Goal: Task Accomplishment & Management: Complete application form

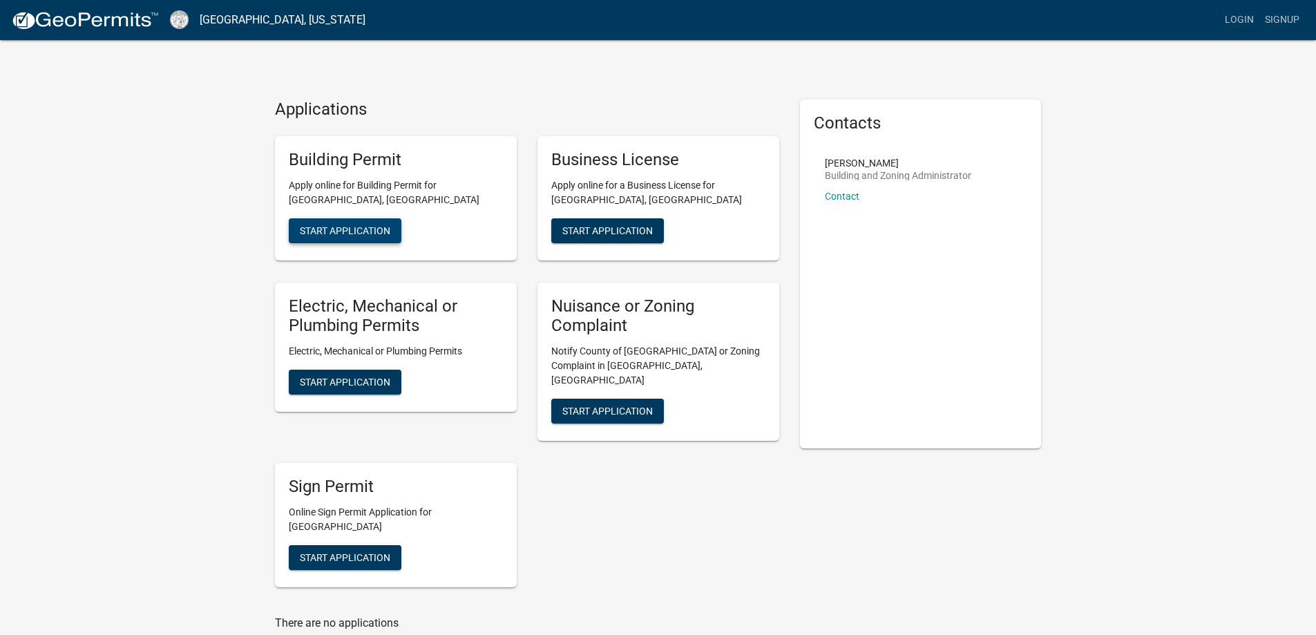
click at [318, 230] on span "Start Application" at bounding box center [345, 229] width 90 height 11
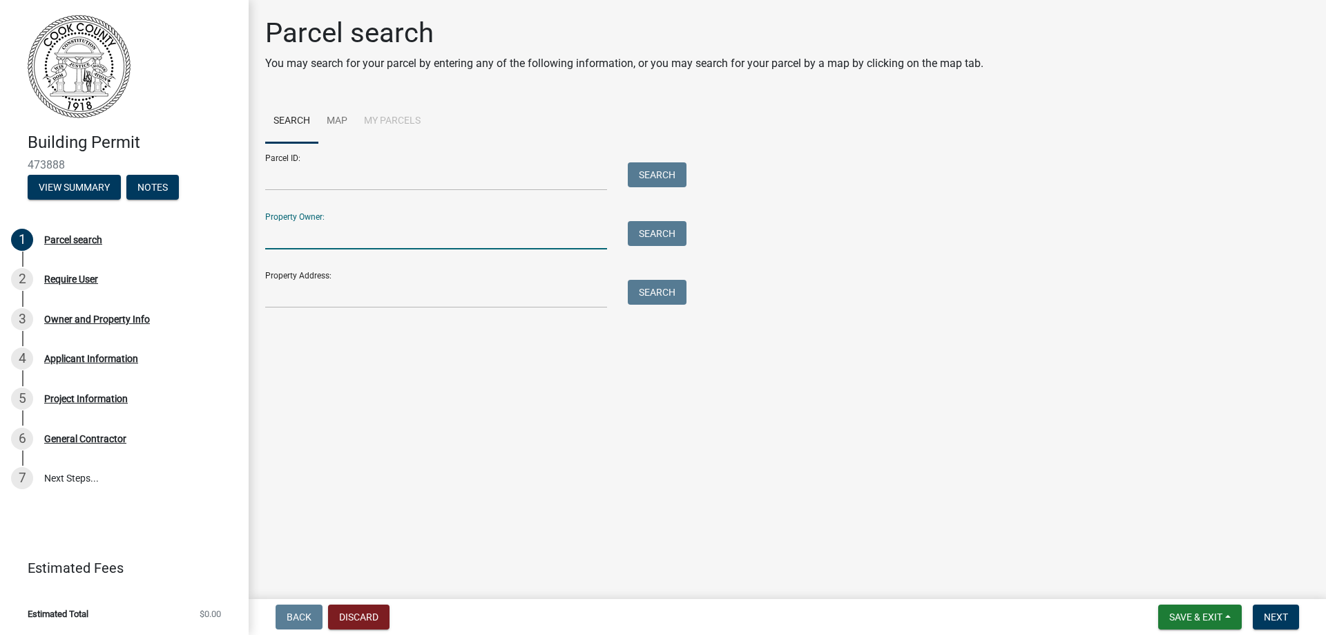
click at [274, 234] on input "Property Owner:" at bounding box center [436, 235] width 342 height 28
type input "[PERSON_NAME]"
click at [271, 297] on input "Property Address:" at bounding box center [436, 294] width 342 height 28
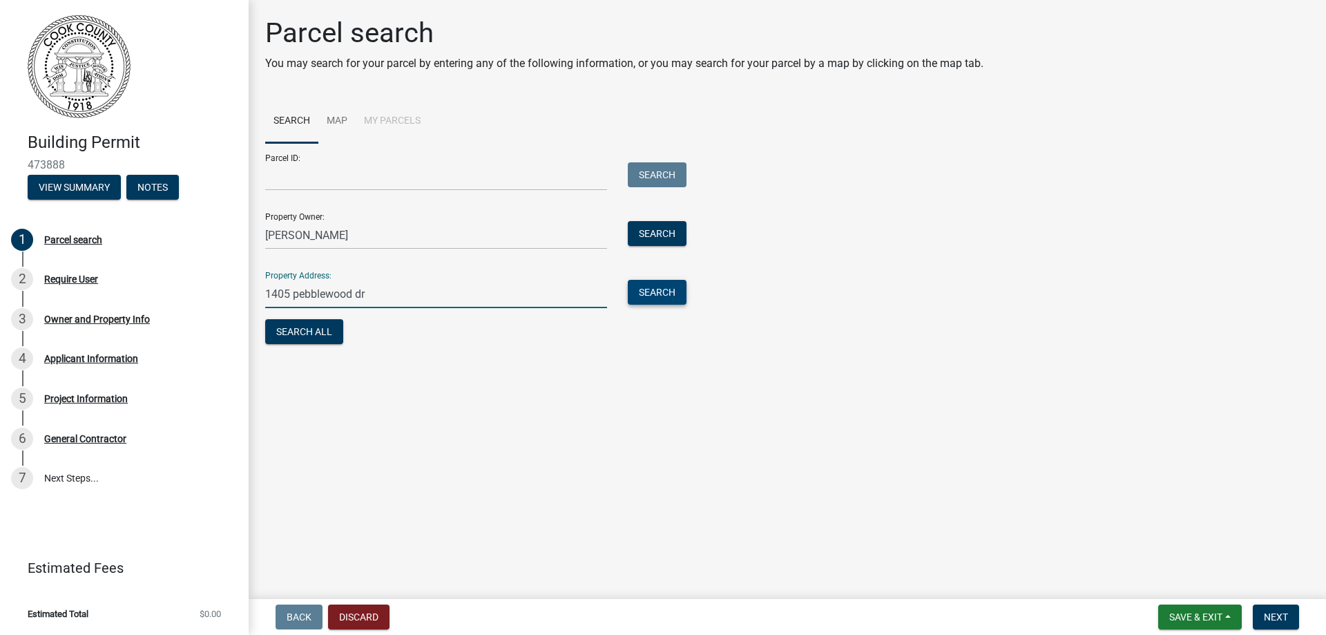
type input "1405 pebblewood dr"
click at [643, 298] on button "Search" at bounding box center [657, 292] width 59 height 25
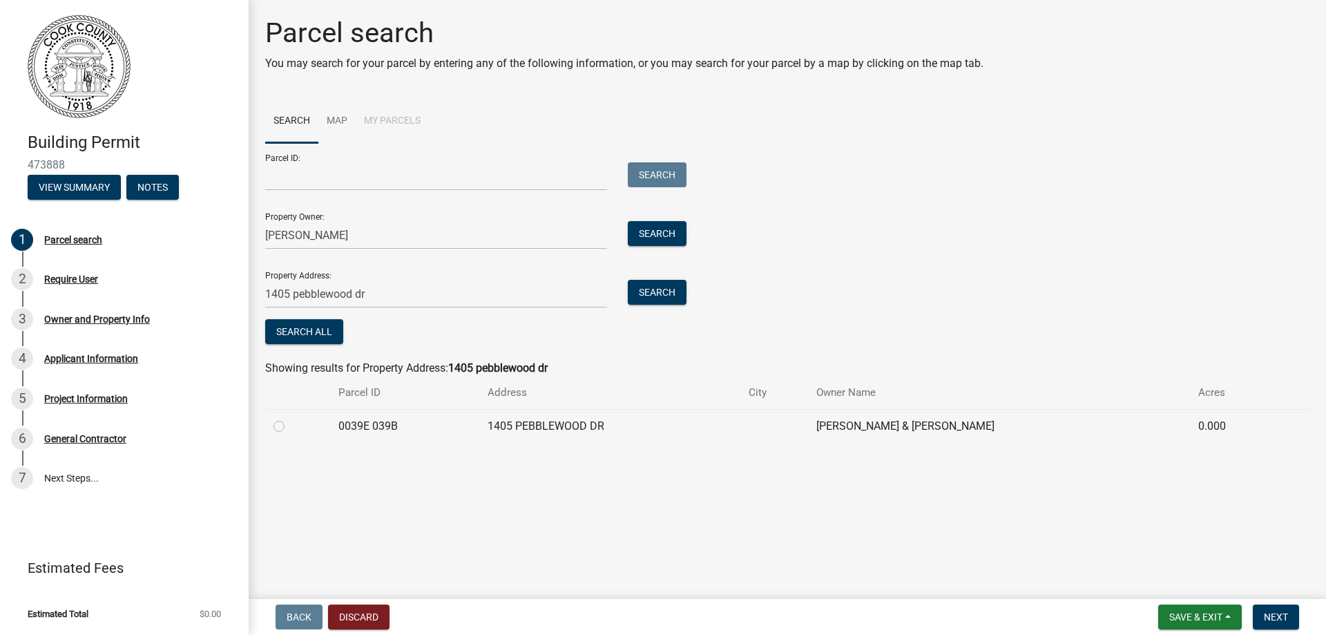
click at [290, 418] on label at bounding box center [290, 418] width 0 height 0
click at [290, 425] on 039B "radio" at bounding box center [294, 422] width 9 height 9
radio 039B "true"
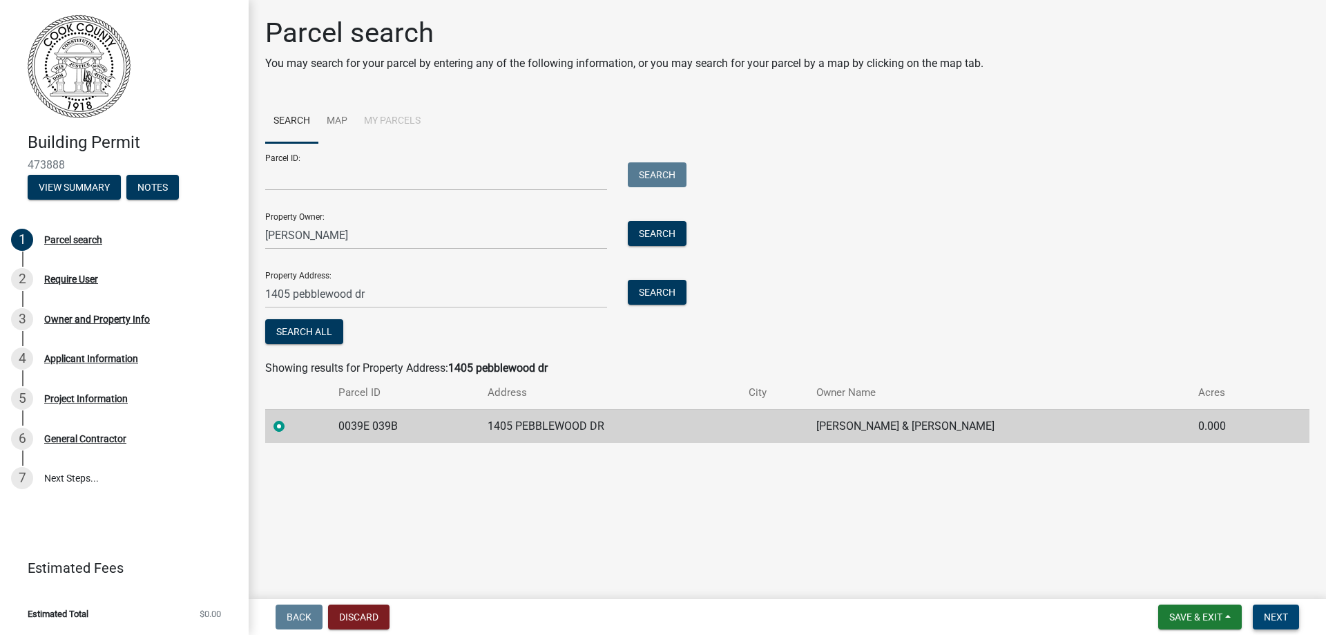
click at [1275, 615] on span "Next" at bounding box center [1276, 616] width 24 height 11
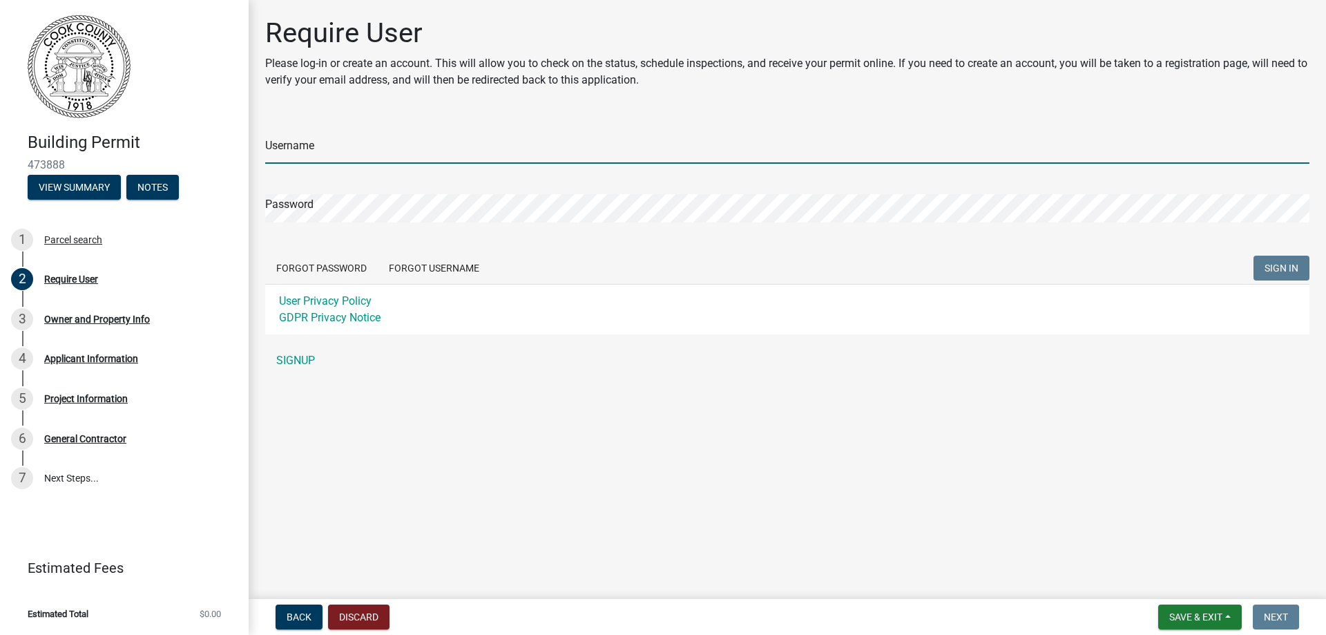
type input "codyperkins"
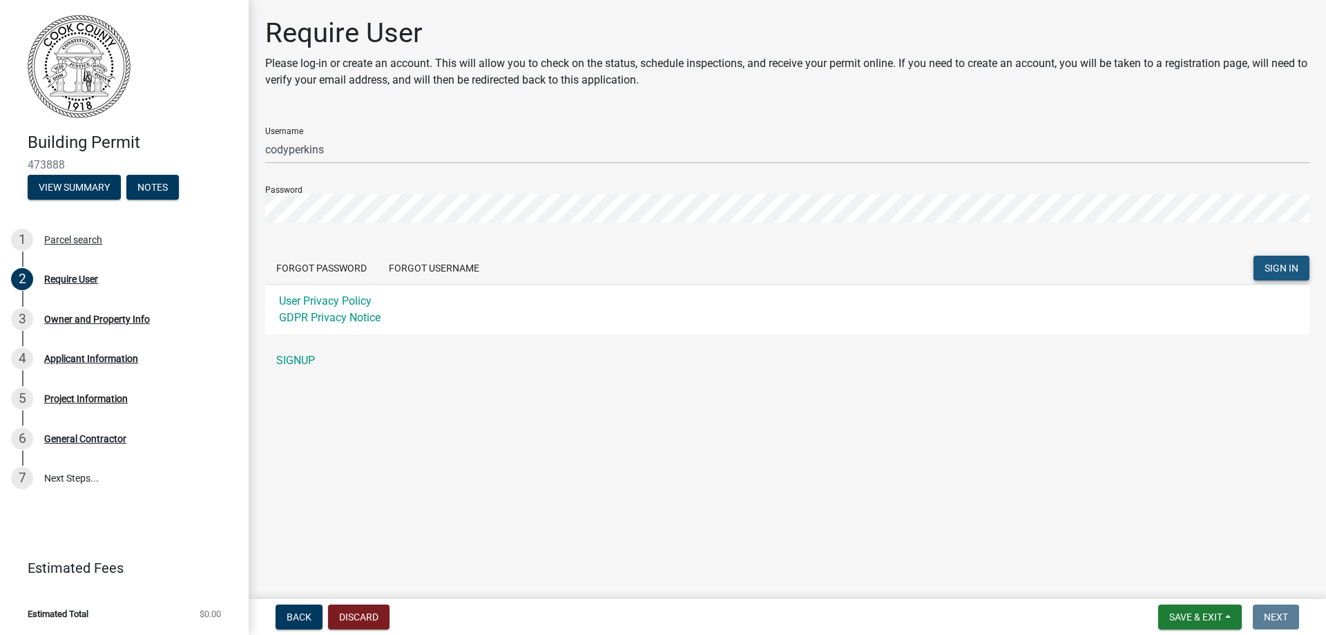
click at [1288, 265] on span "SIGN IN" at bounding box center [1282, 267] width 34 height 11
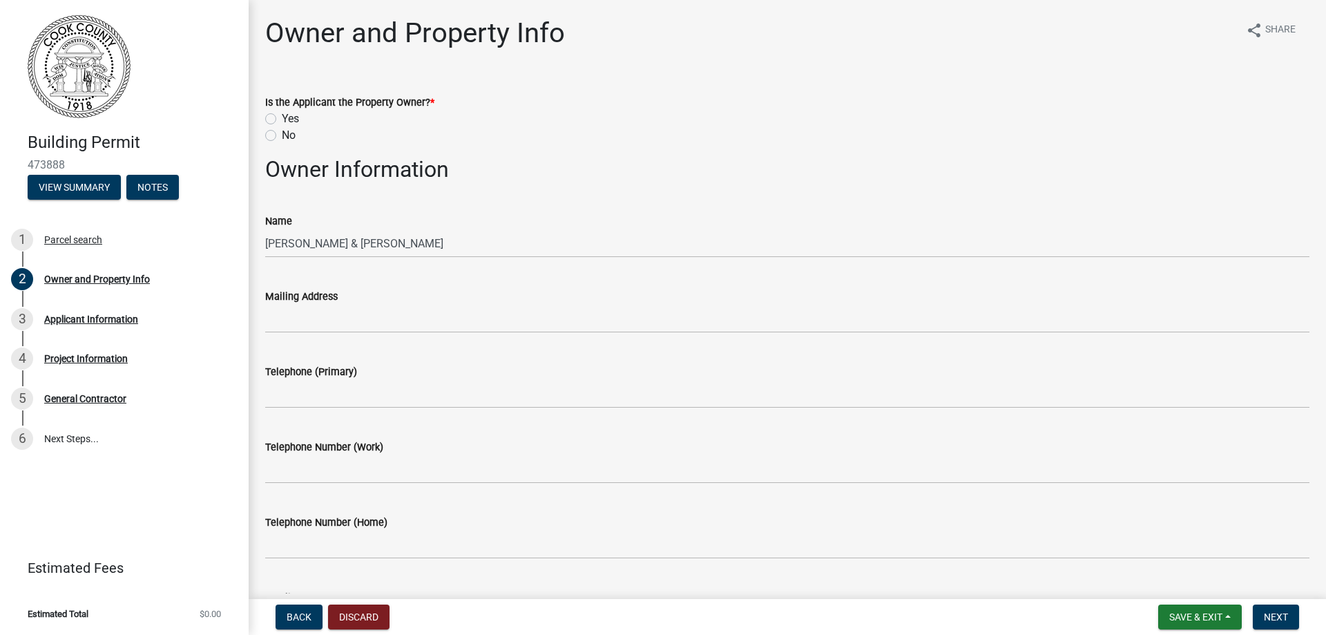
click at [282, 133] on label "No" at bounding box center [289, 135] width 14 height 17
click at [282, 133] on input "No" at bounding box center [286, 131] width 9 height 9
radio input "true"
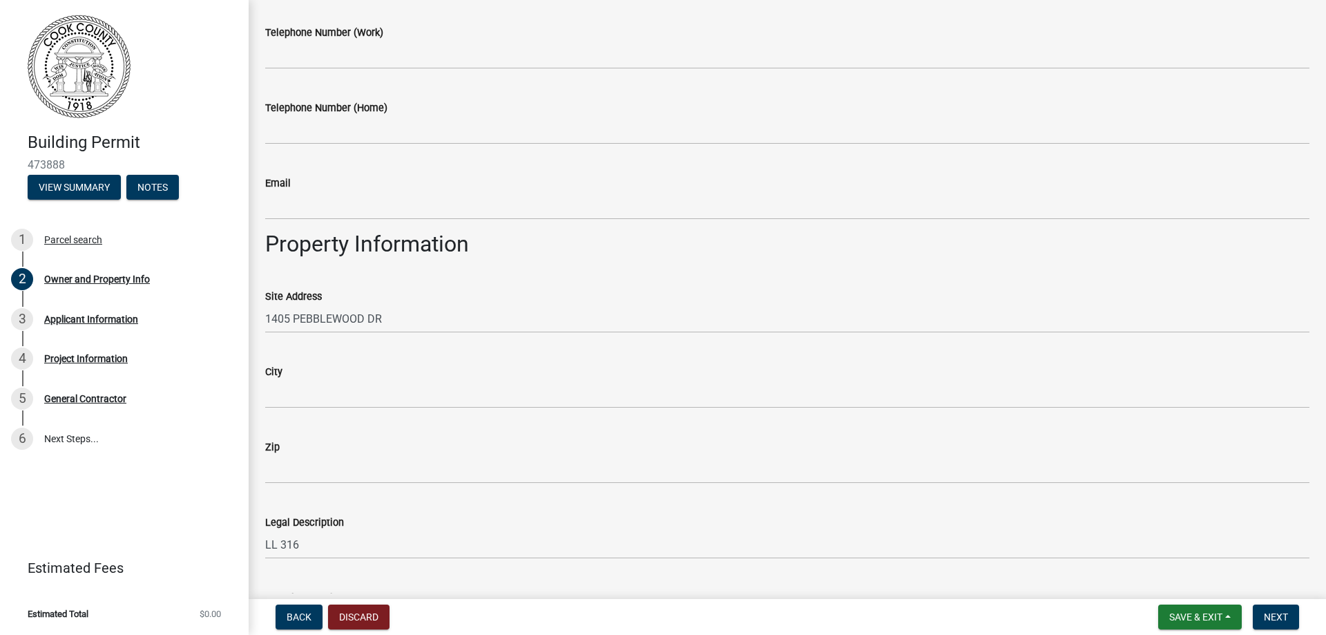
scroll to position [671, 0]
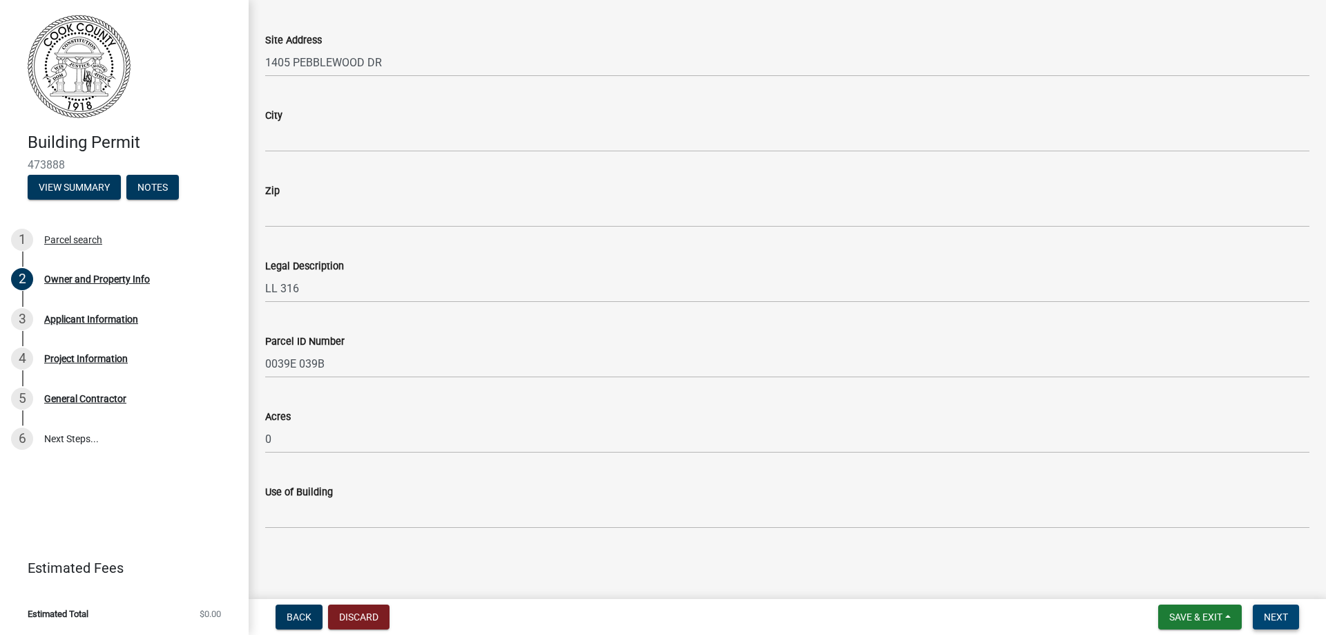
click at [1275, 611] on span "Next" at bounding box center [1276, 616] width 24 height 11
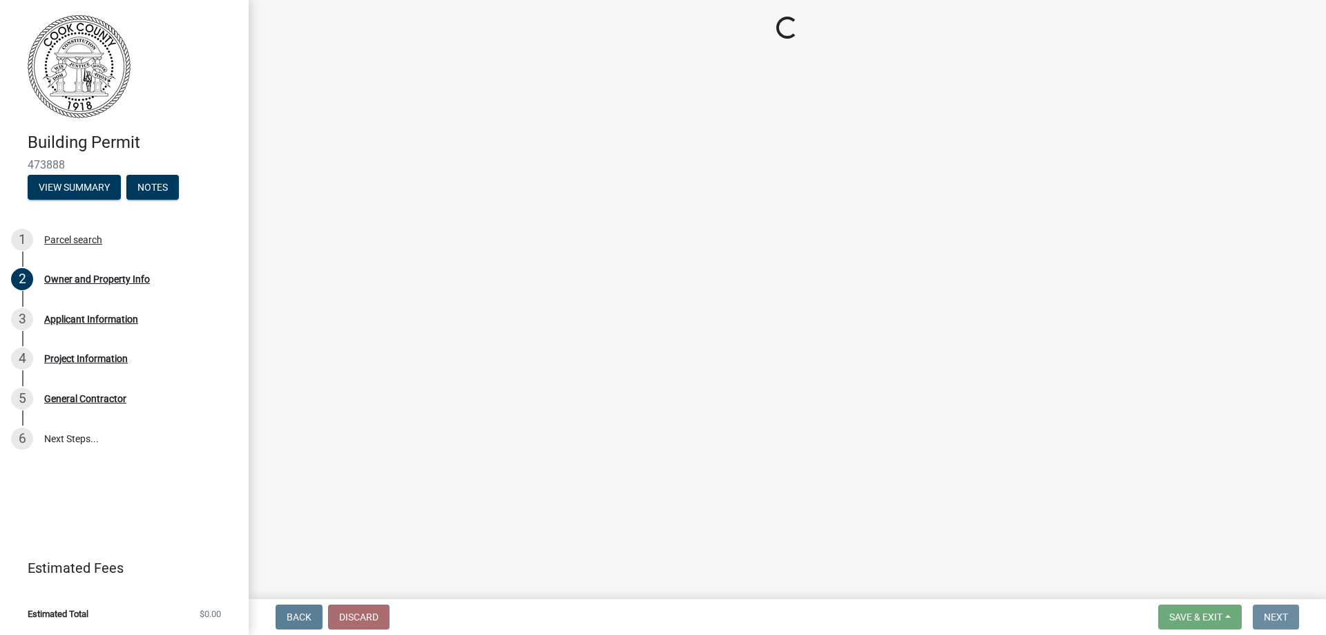
scroll to position [0, 0]
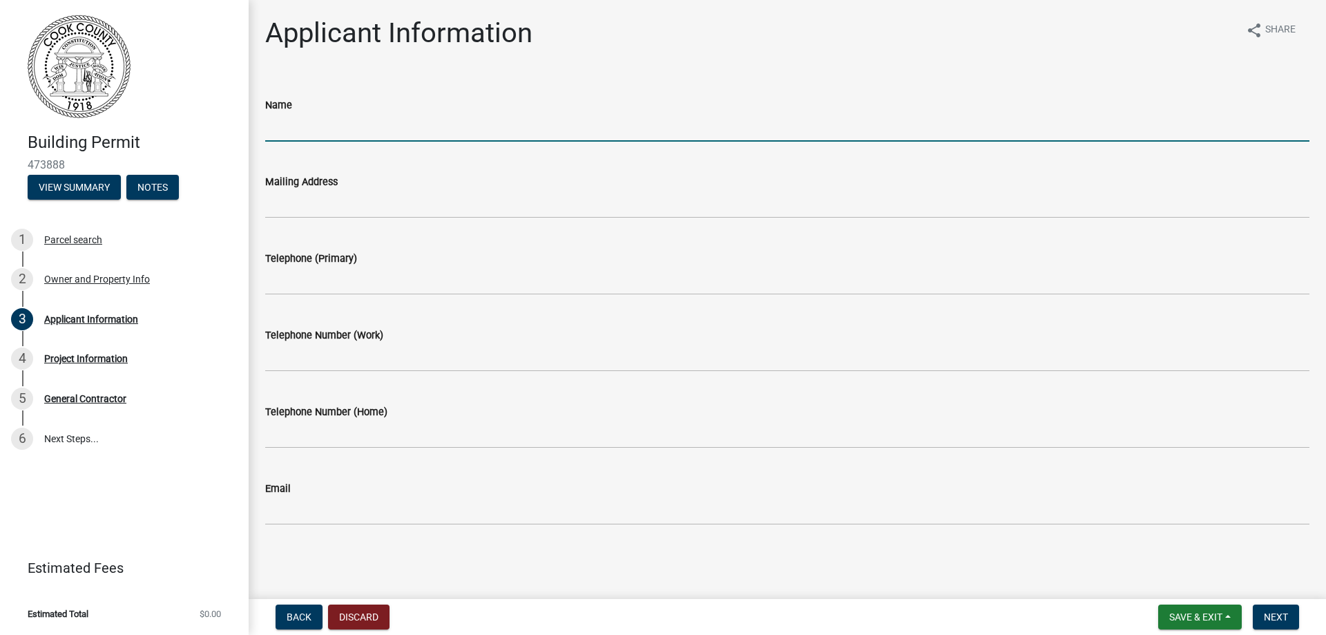
click at [280, 126] on input "Name" at bounding box center [787, 127] width 1044 height 28
type input "Platinum Roofing/[PERSON_NAME]"
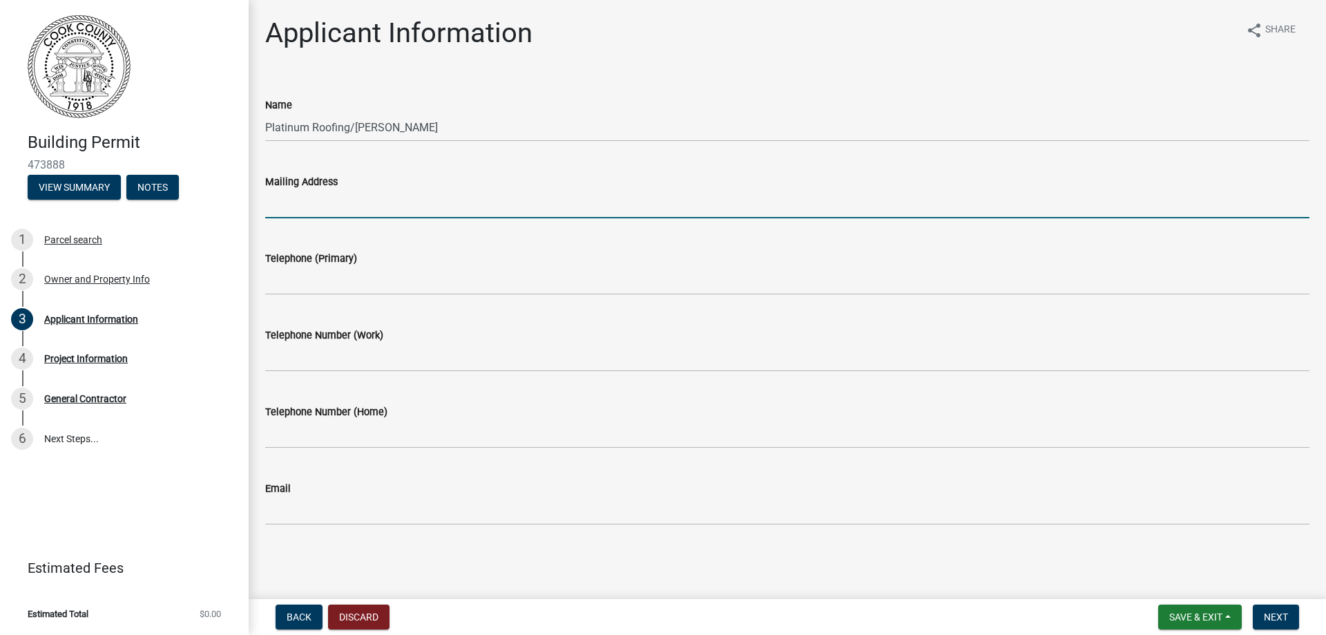
click at [280, 206] on input "Mailing Address" at bounding box center [787, 204] width 1044 height 28
type input "[STREET_ADDRESS] Valdosta, [GEOGRAPHIC_DATA]. 31601"
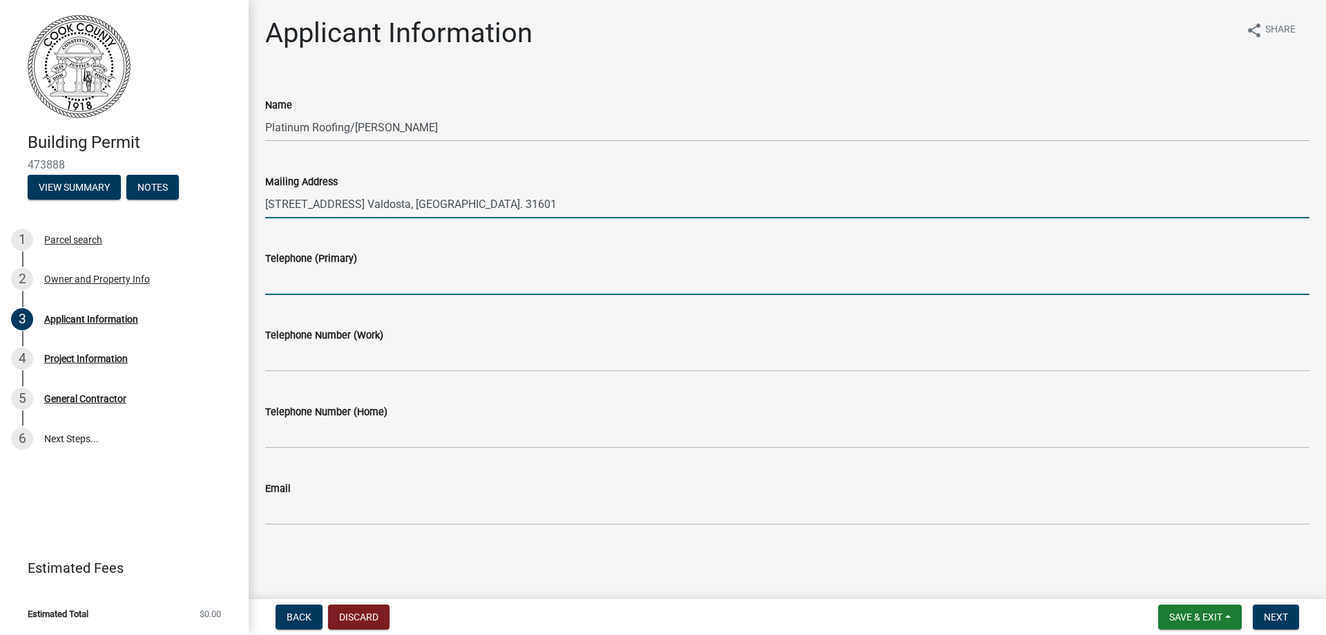
click at [291, 283] on input "Telephone (Primary)" at bounding box center [787, 281] width 1044 height 28
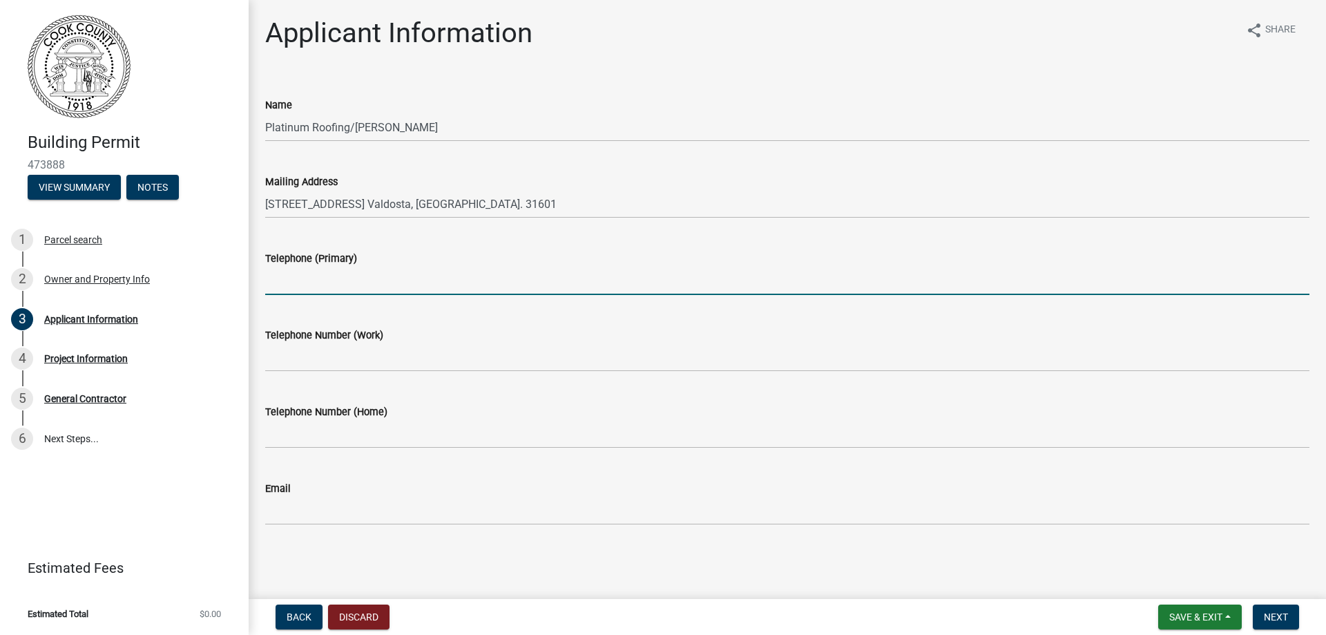
type input "[PHONE_NUMBER]"
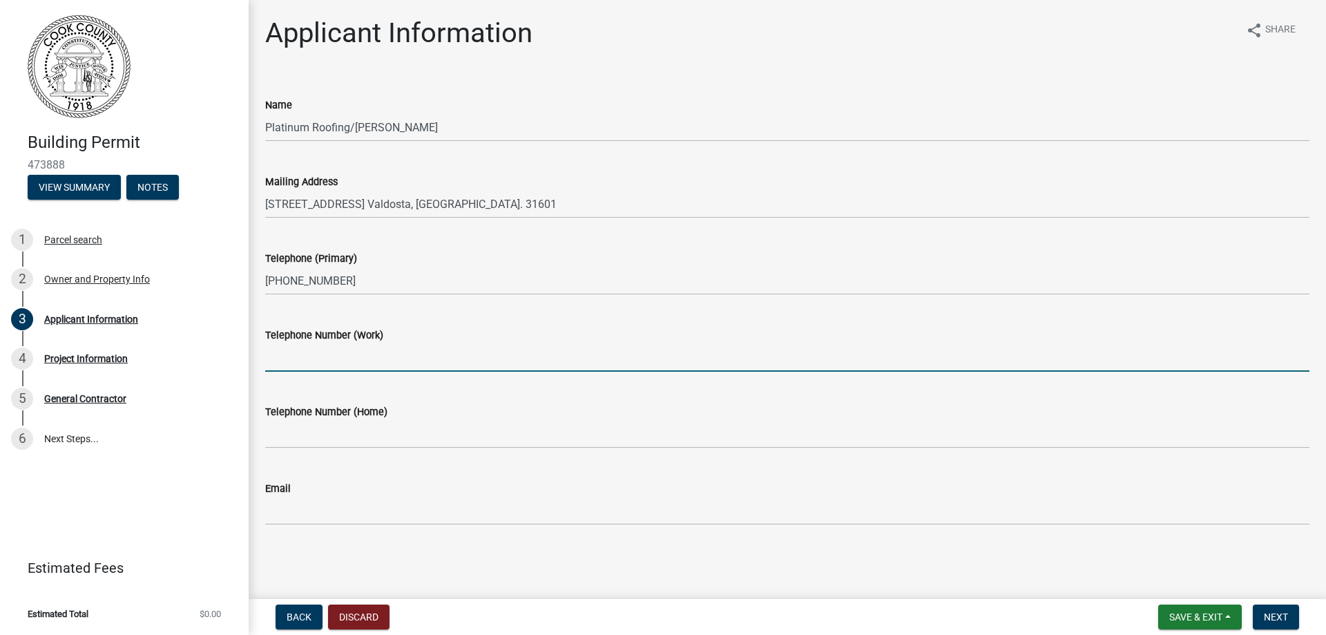
click at [285, 357] on input "Telephone Number (Work)" at bounding box center [787, 357] width 1044 height 28
type input "[PHONE_NUMBER]"
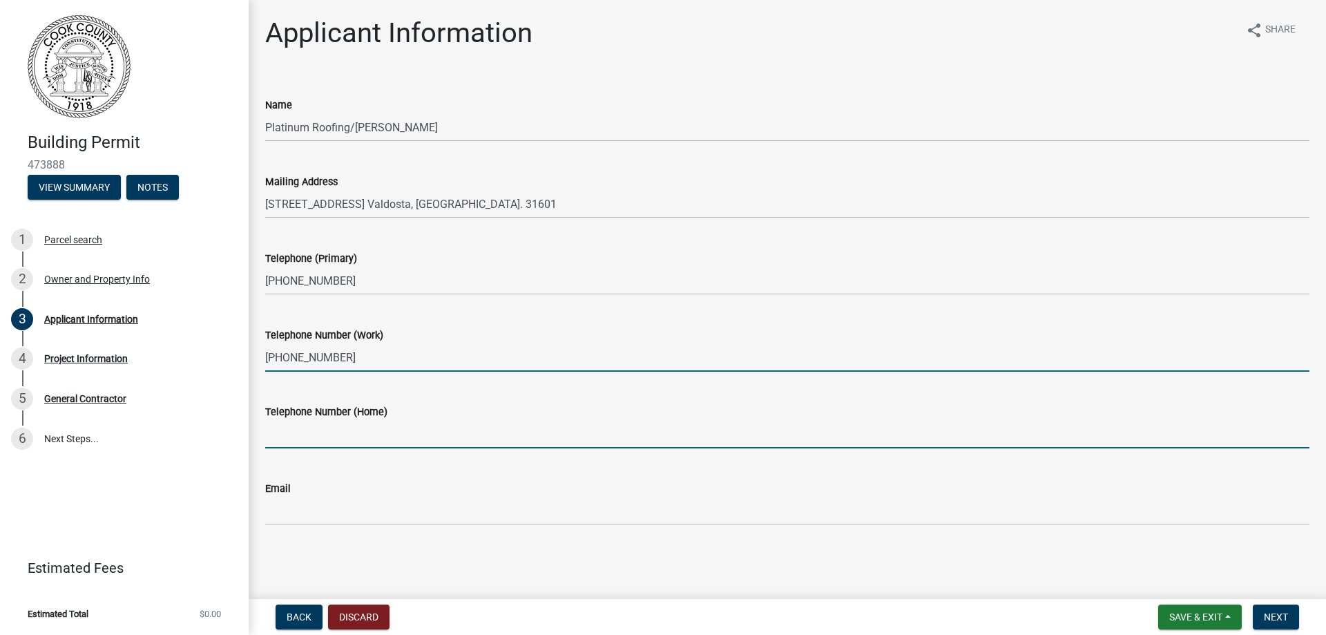
click at [269, 441] on input "Telephone Number (Home)" at bounding box center [787, 434] width 1044 height 28
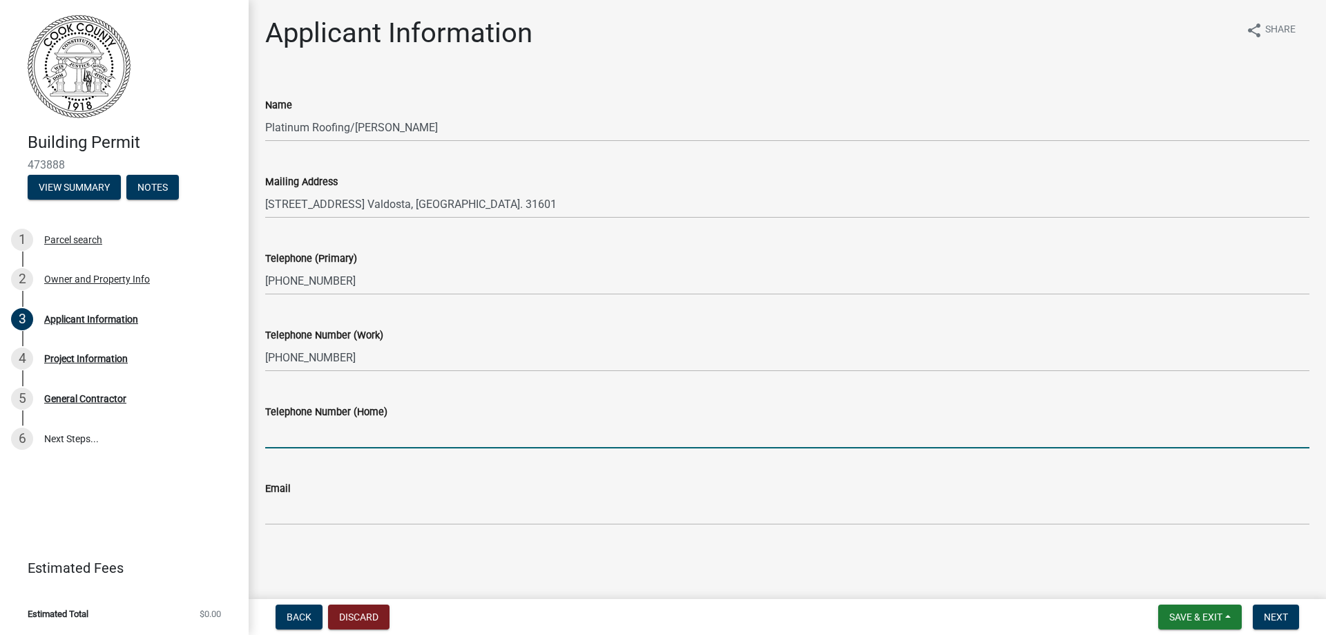
type input "[PHONE_NUMBER]"
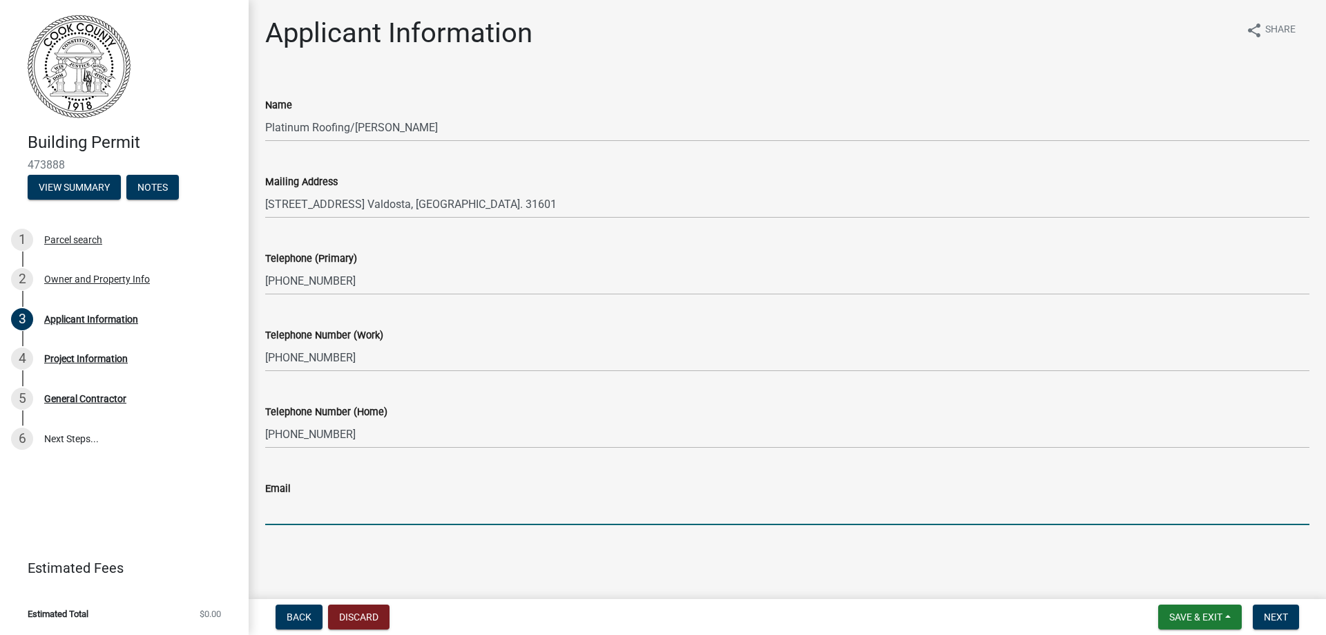
click at [273, 514] on input "Email" at bounding box center [787, 511] width 1044 height 28
type input "[EMAIL_ADDRESS][DOMAIN_NAME]"
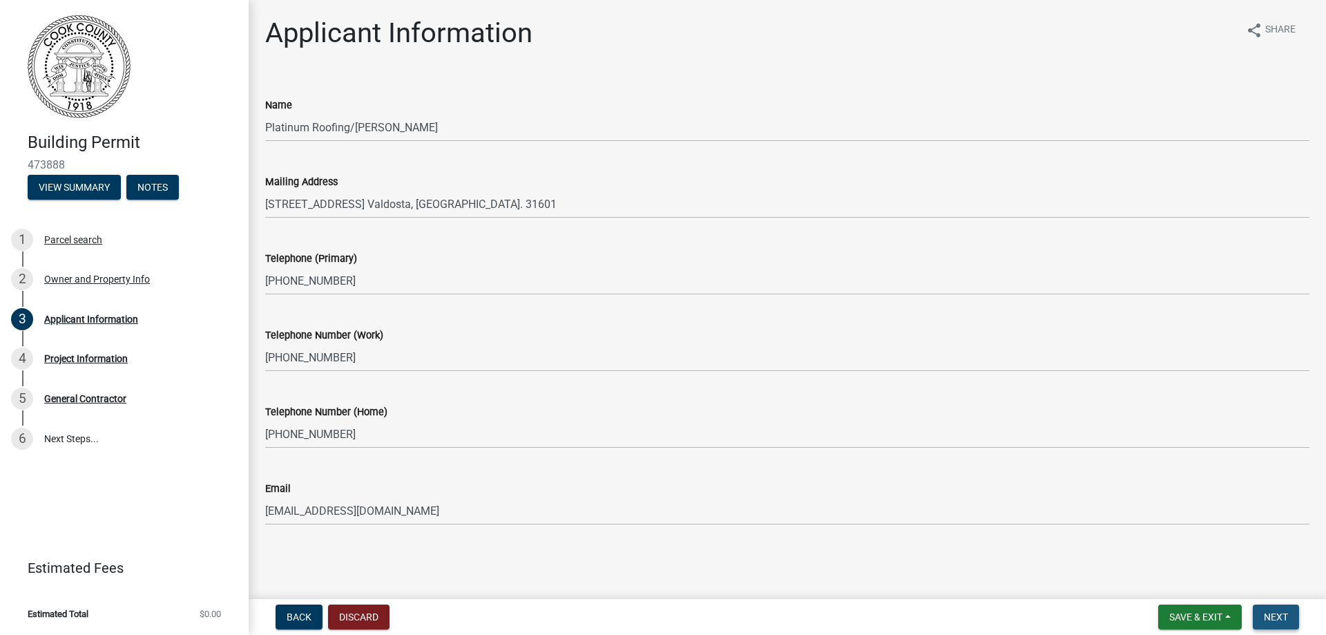
click at [1269, 613] on span "Next" at bounding box center [1276, 616] width 24 height 11
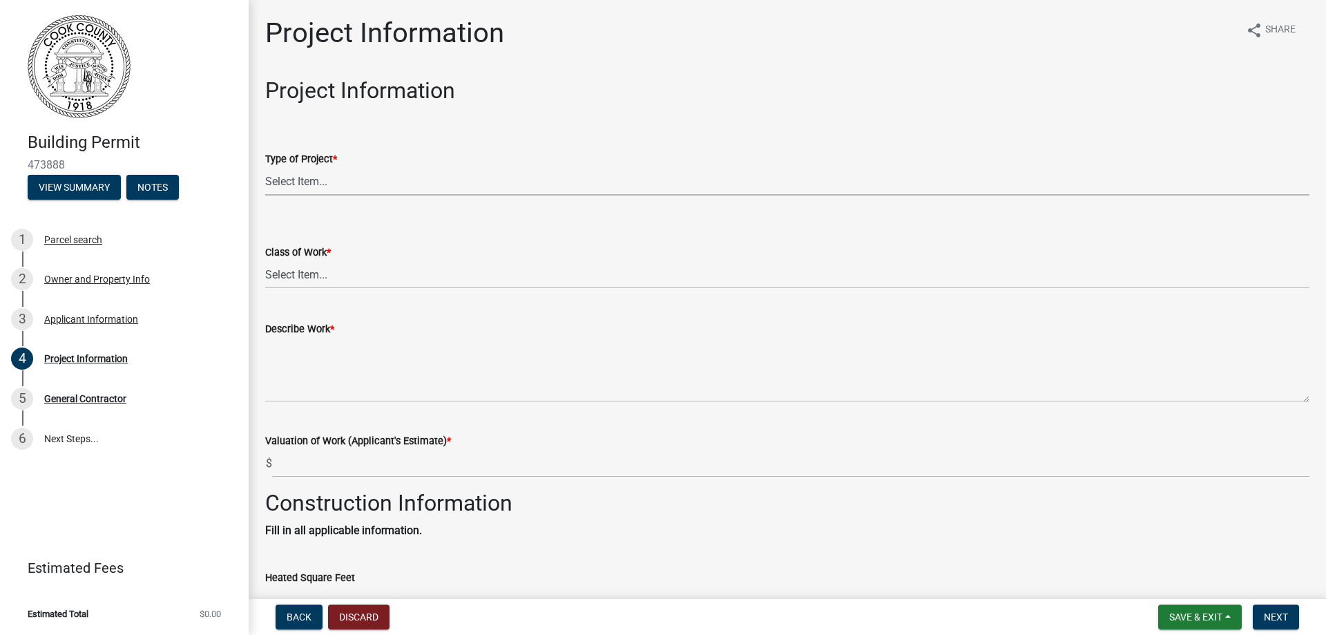
click at [302, 180] on select "Select Item... Manufactured Home New Single Family New Multi-Family New Commerc…" at bounding box center [787, 181] width 1044 height 28
click at [265, 167] on select "Select Item... Manufactured Home New Single Family New Multi-Family New Commerc…" at bounding box center [787, 181] width 1044 height 28
select select "4b7d28f2-ad6d-4146-a007-9cde64d4e27b"
click at [287, 273] on select "Select Item... Addition Alteration Demolish Erect Move Relocate Repair ReRoof" at bounding box center [787, 274] width 1044 height 28
click at [265, 260] on select "Select Item... Addition Alteration Demolish Erect Move Relocate Repair ReRoof" at bounding box center [787, 274] width 1044 height 28
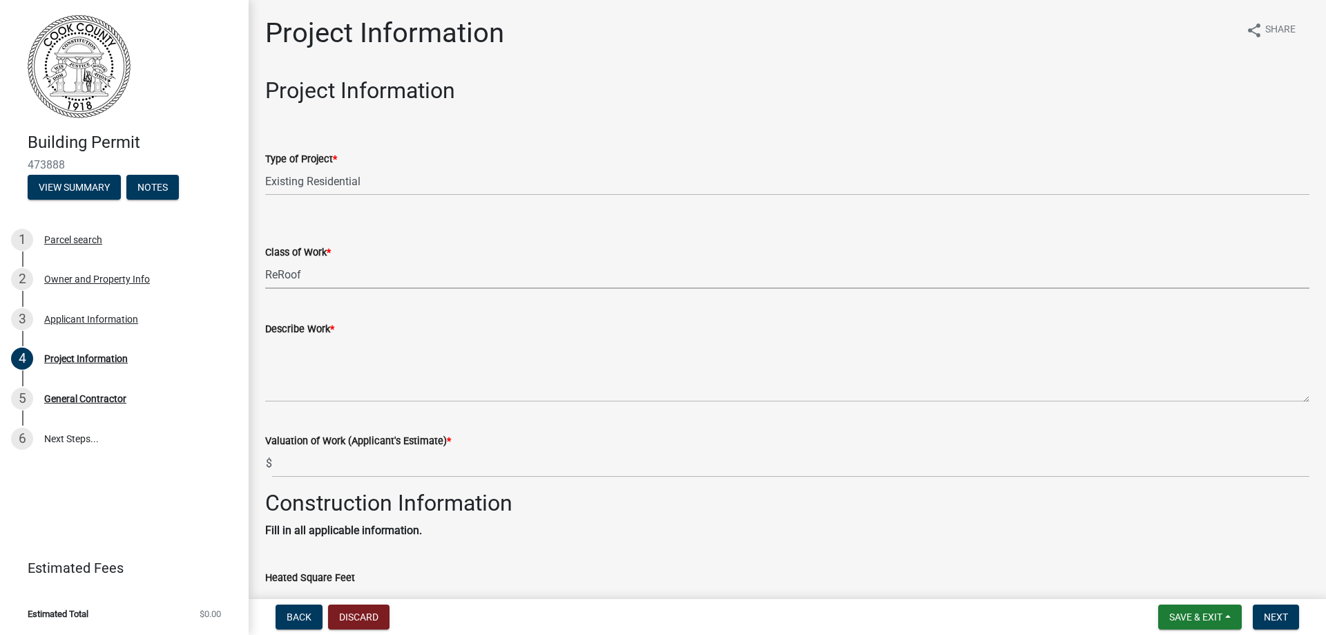
select select "279cb656-ce12-45ba-a673-6b4d84e9f3a3"
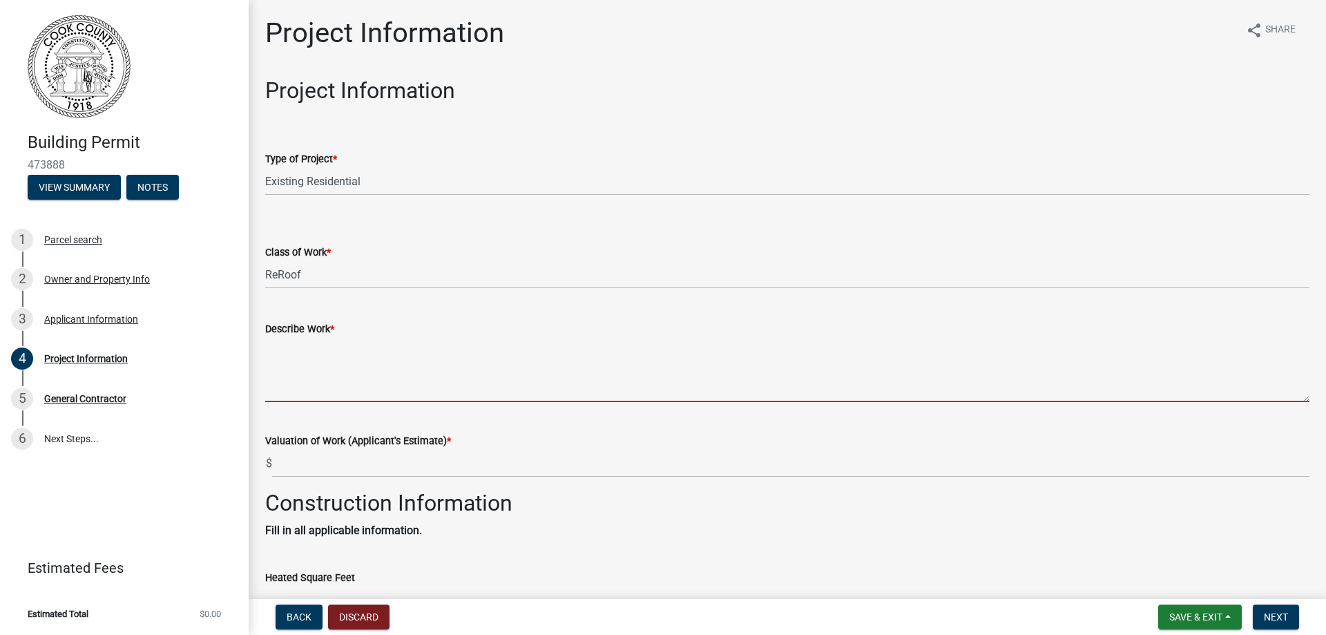
click at [278, 374] on textarea "Describe Work *" at bounding box center [787, 369] width 1044 height 65
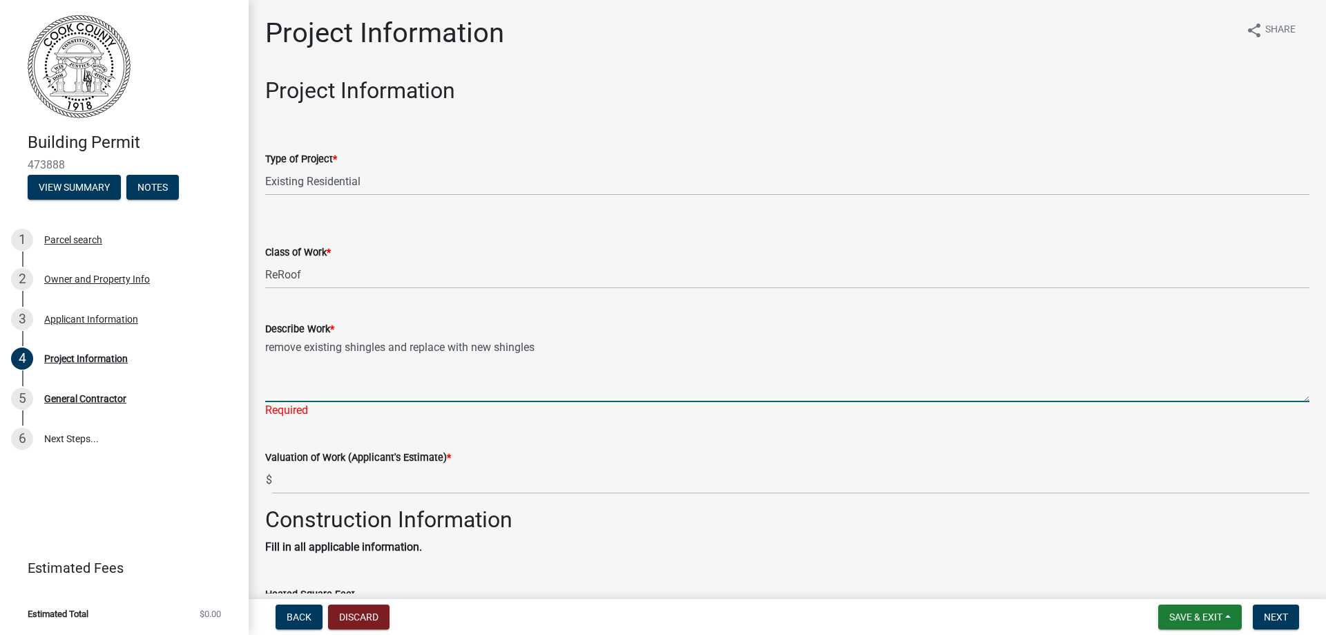
type textarea "remove existing shingles and replace with new shingles"
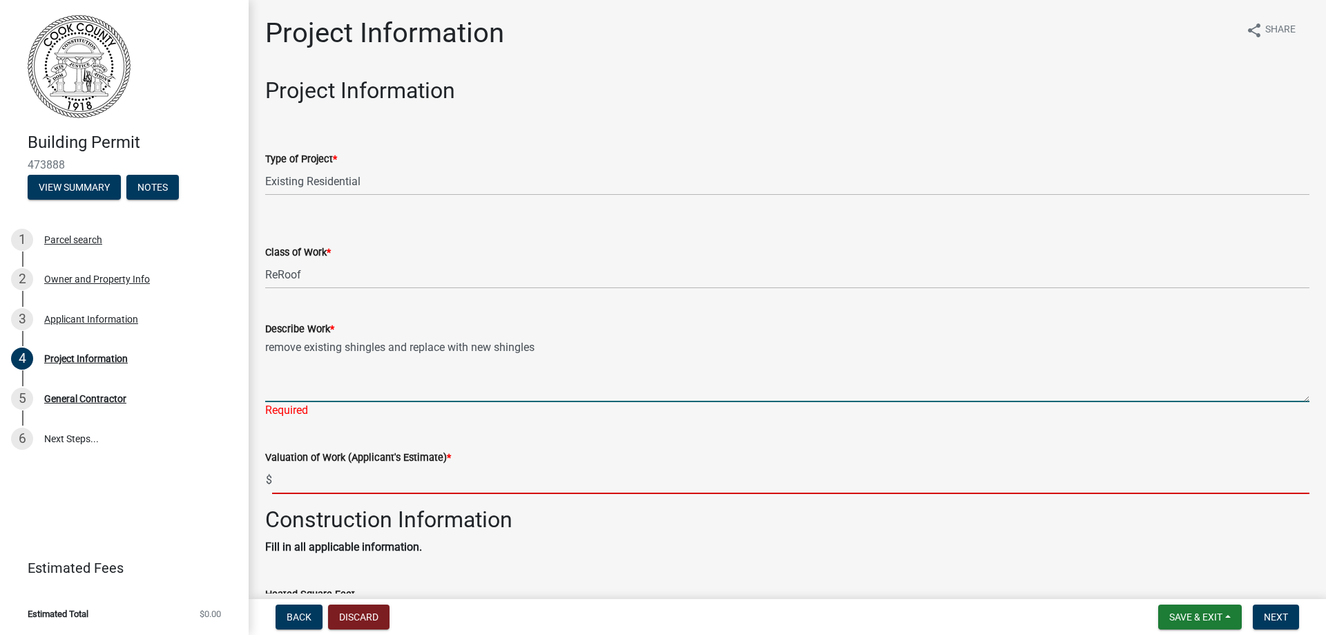
click at [281, 475] on input "text" at bounding box center [790, 480] width 1037 height 28
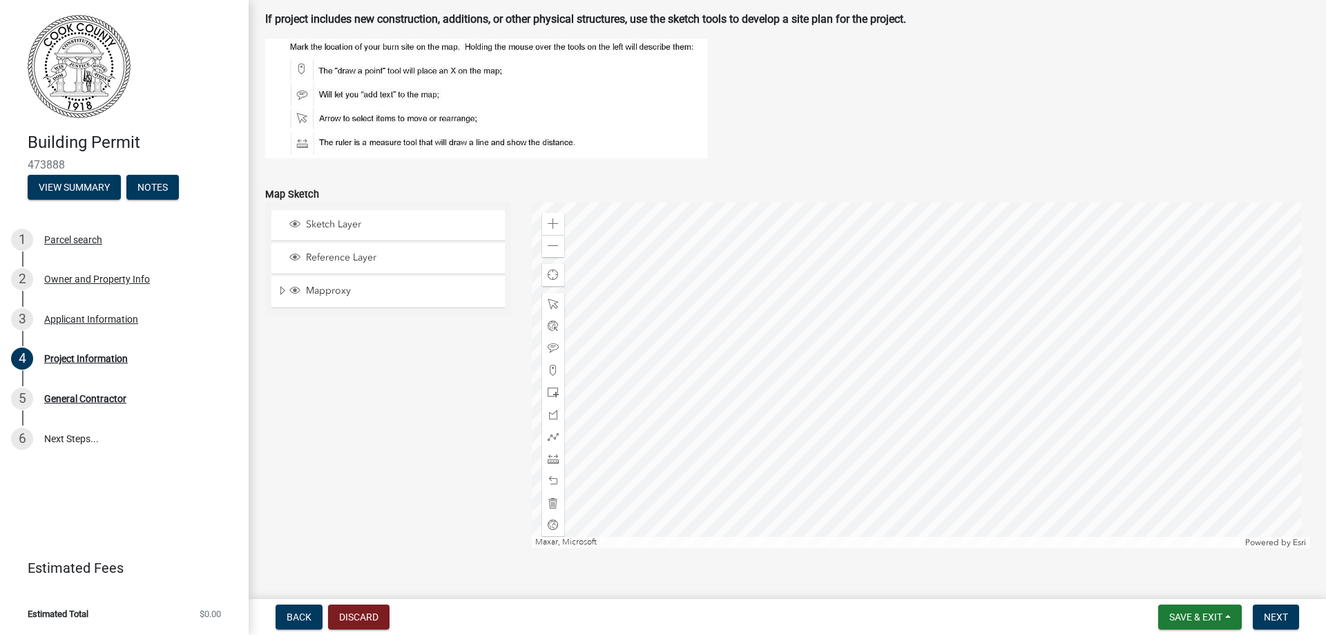
scroll to position [1395, 0]
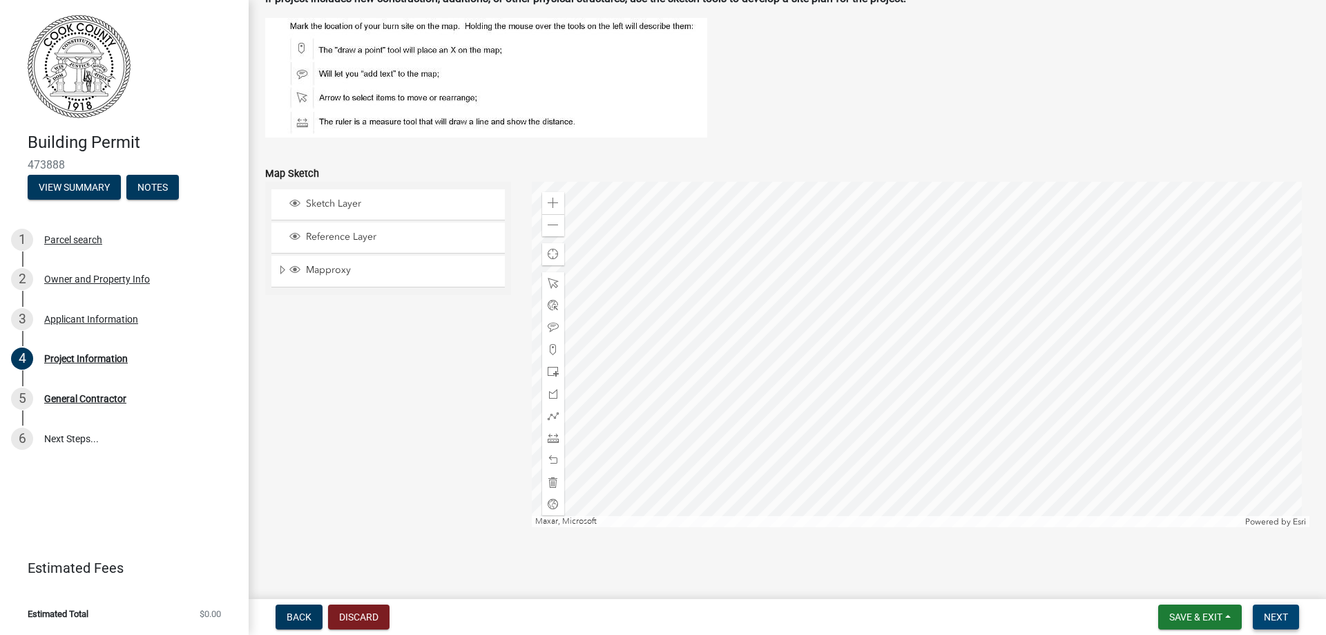
type input "9107"
click at [1272, 615] on span "Next" at bounding box center [1276, 616] width 24 height 11
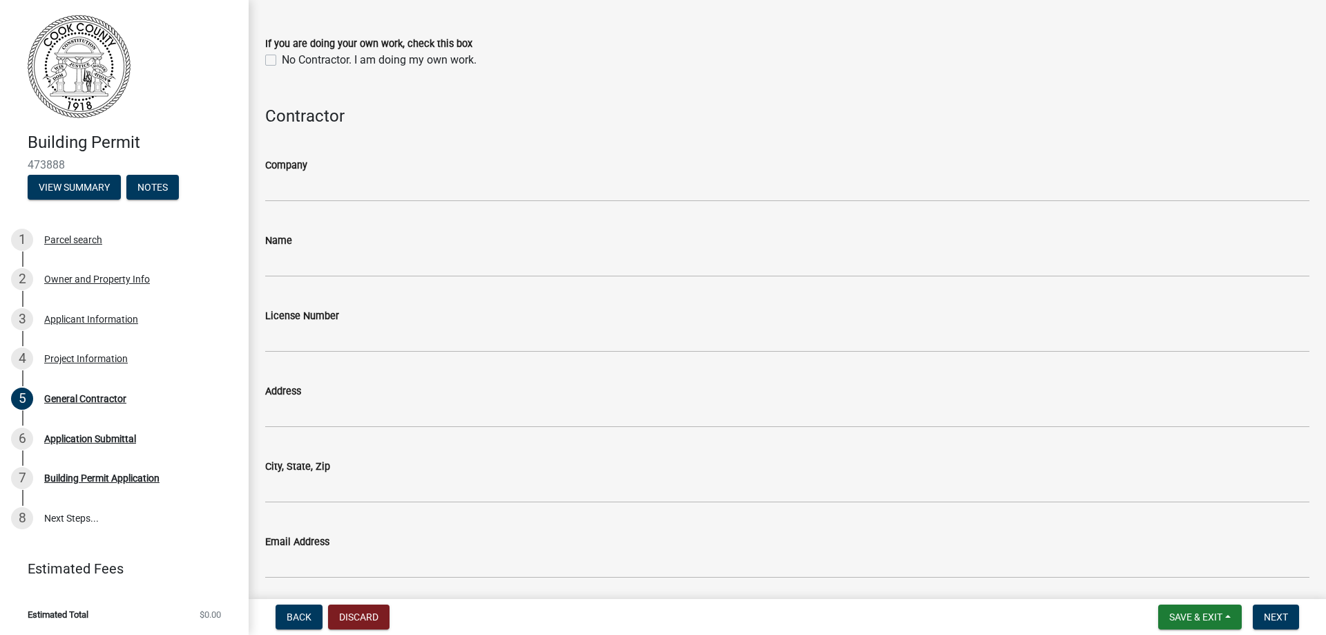
scroll to position [184, 0]
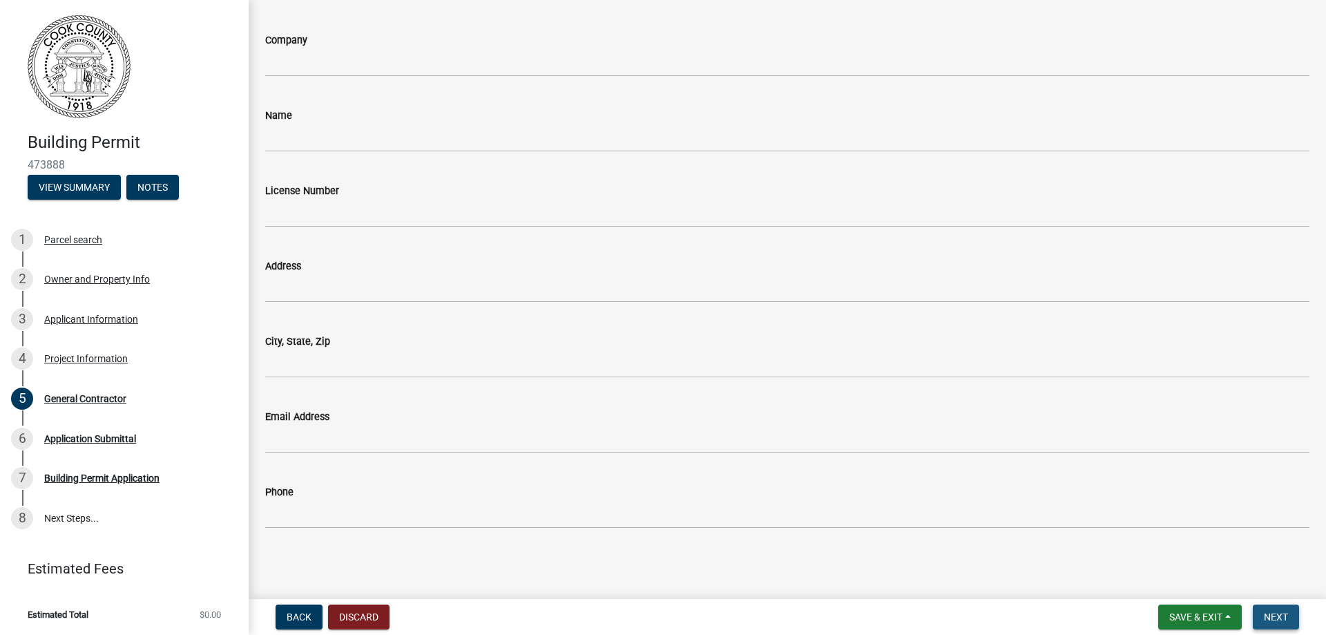
click at [1276, 617] on span "Next" at bounding box center [1276, 616] width 24 height 11
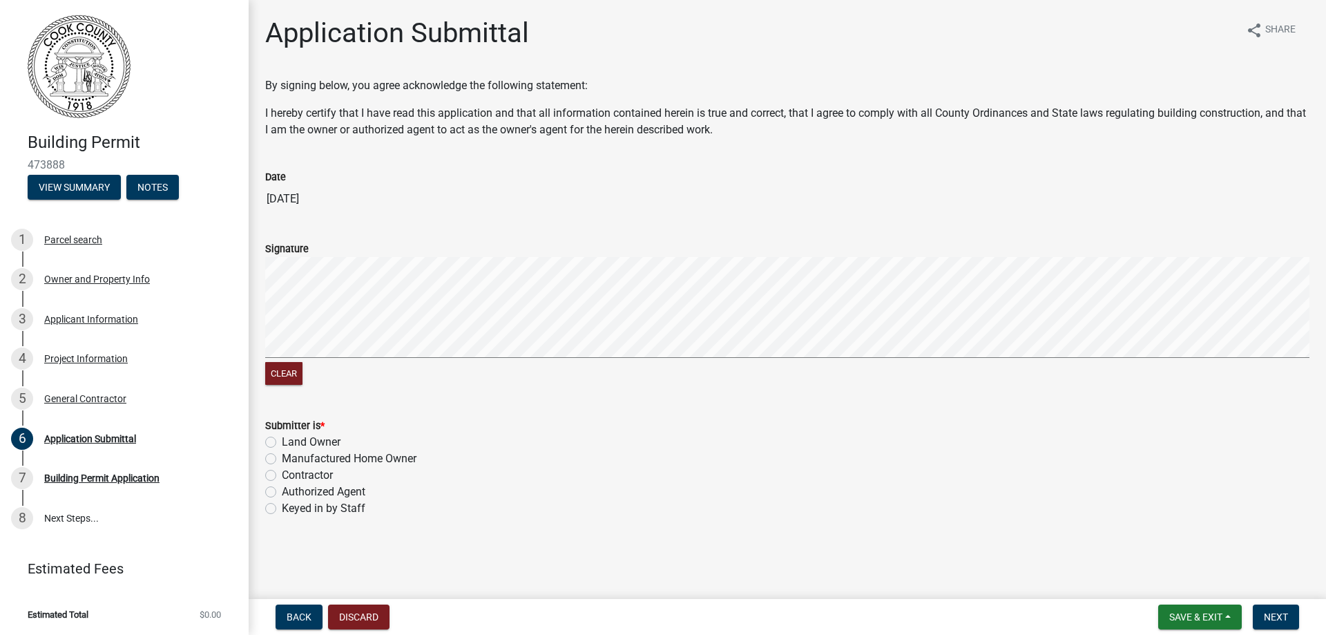
click at [444, 217] on wm-data-entity-input "Date [DATE]" at bounding box center [787, 186] width 1044 height 75
click at [538, 313] on form "Signature Clear" at bounding box center [787, 306] width 1044 height 164
click at [282, 507] on label "Keyed in by Staff" at bounding box center [324, 508] width 84 height 17
click at [282, 507] on input "Keyed in by Staff" at bounding box center [286, 504] width 9 height 9
radio input "true"
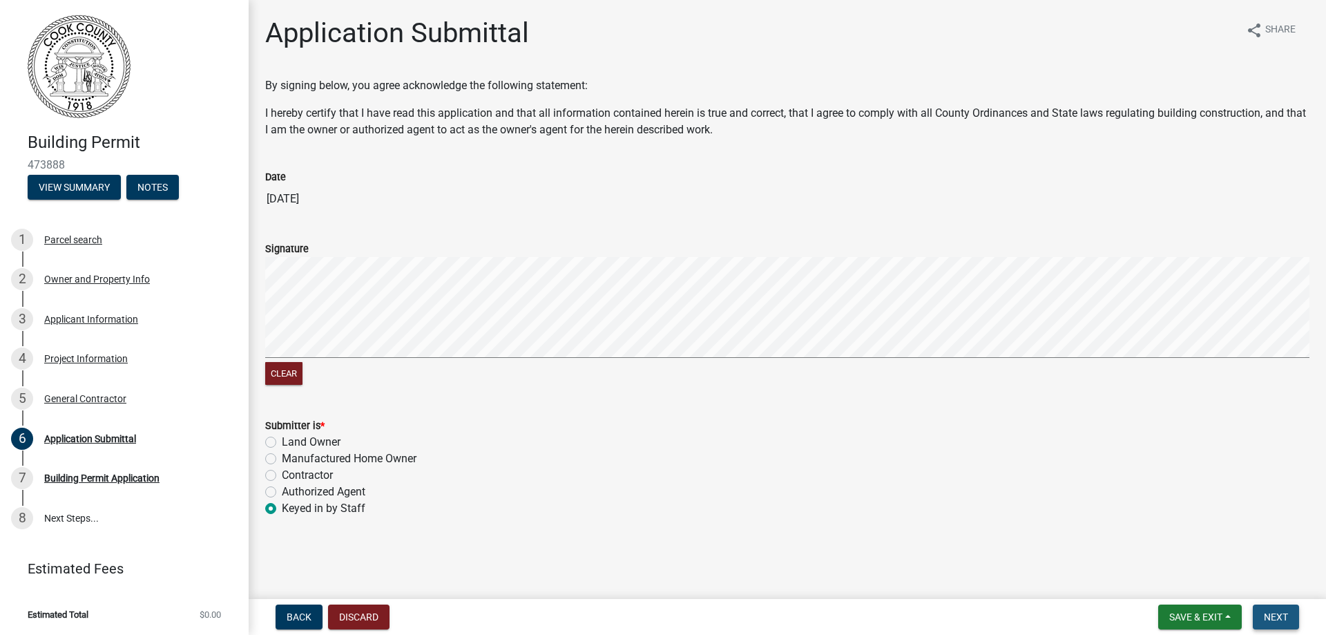
drag, startPoint x: 1290, startPoint y: 615, endPoint x: 1245, endPoint y: 562, distance: 69.1
click at [1290, 613] on button "Next" at bounding box center [1276, 616] width 46 height 25
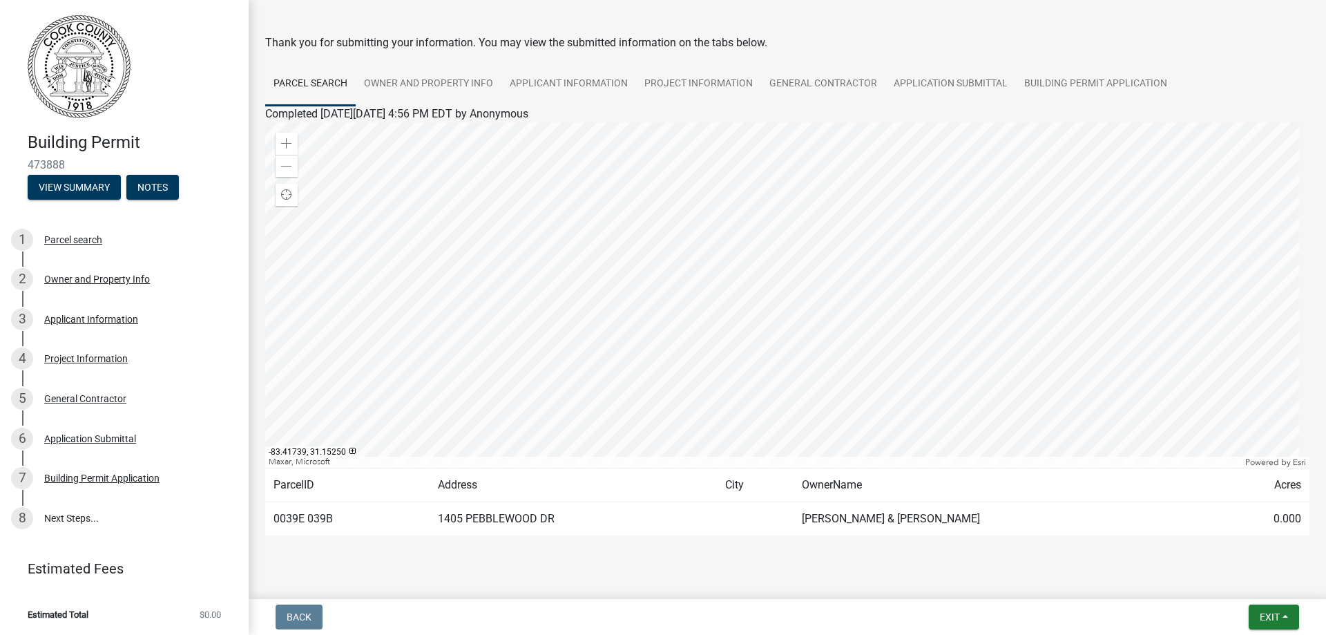
scroll to position [66, 0]
